Goal: Consume media (video, audio)

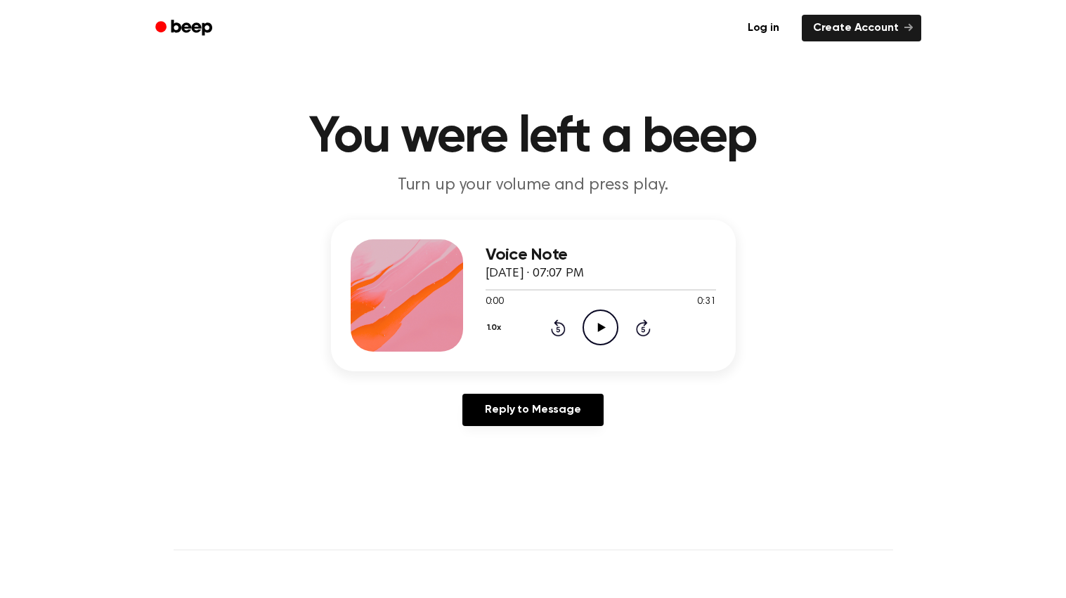
click at [598, 323] on icon at bounding box center [602, 327] width 8 height 9
click at [556, 324] on icon at bounding box center [558, 328] width 15 height 17
click at [548, 319] on div "1.0x Rewind 5 seconds Pause Audio Skip 5 seconds" at bounding box center [600, 328] width 230 height 36
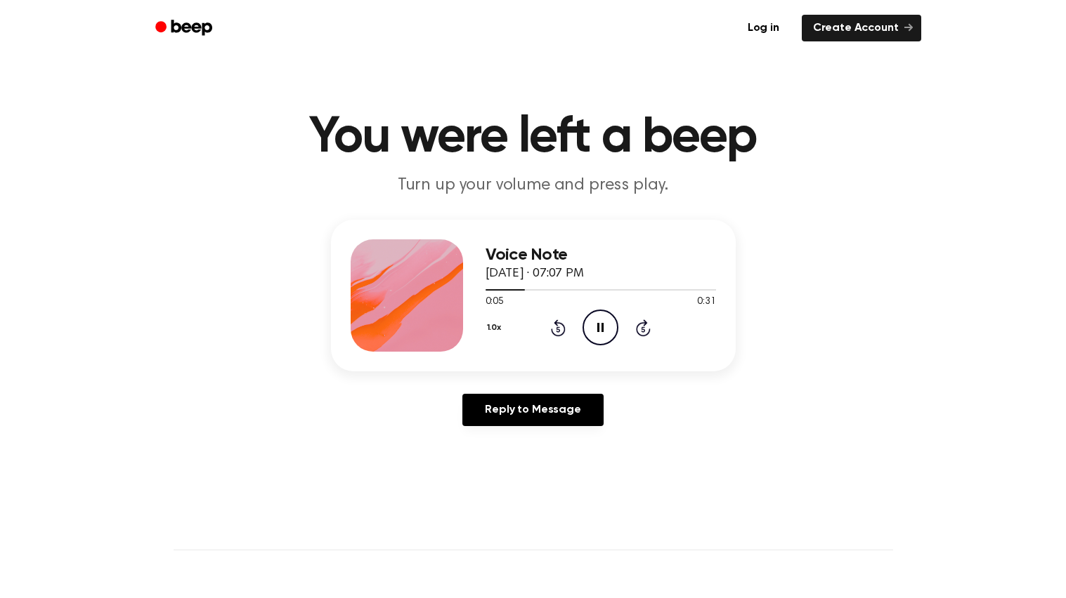
click at [554, 321] on icon "Rewind 5 seconds" at bounding box center [557, 328] width 15 height 18
